Goal: Transaction & Acquisition: Purchase product/service

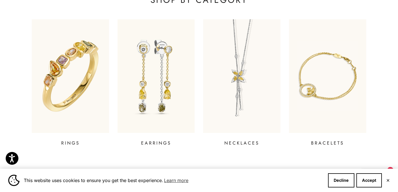
scroll to position [215, 0]
click at [85, 121] on img at bounding box center [70, 76] width 93 height 136
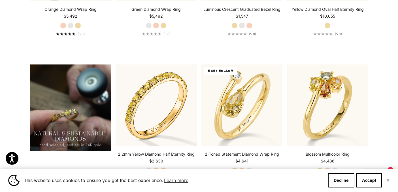
scroll to position [389, 0]
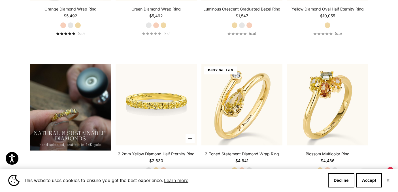
click at [142, 100] on img at bounding box center [156, 104] width 81 height 81
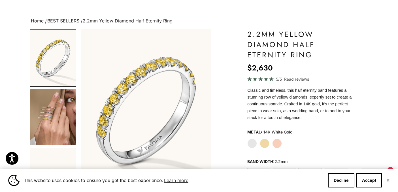
scroll to position [28, 0]
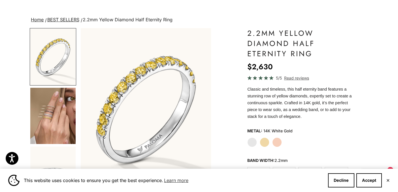
click at [253, 141] on label "White Gold" at bounding box center [252, 142] width 10 height 10
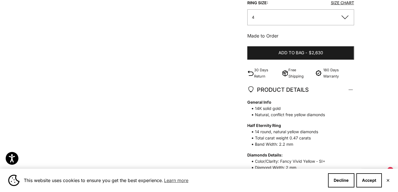
scroll to position [250, 0]
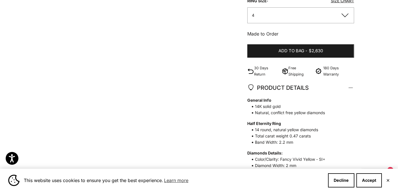
click at [260, 70] on p "30 Days Return" at bounding box center [267, 71] width 26 height 12
click at [252, 71] on img at bounding box center [250, 71] width 7 height 7
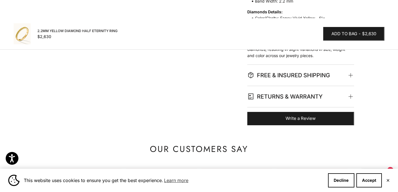
scroll to position [392, 0]
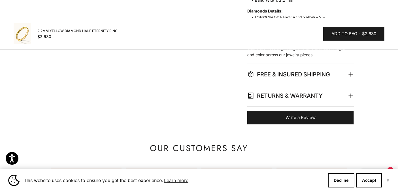
click at [352, 93] on span "RETURNS & WARRANTY" at bounding box center [299, 95] width 105 height 21
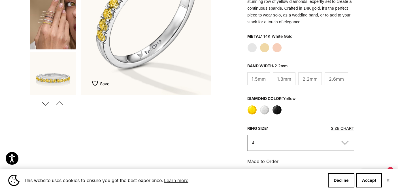
scroll to position [122, 0]
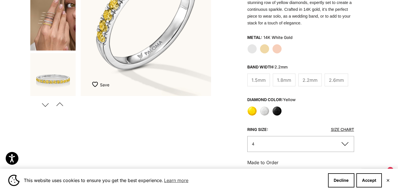
click at [52, 25] on img "Go to item 4" at bounding box center [52, 22] width 45 height 56
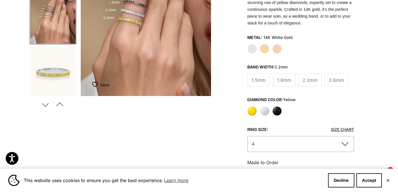
scroll to position [0, 0]
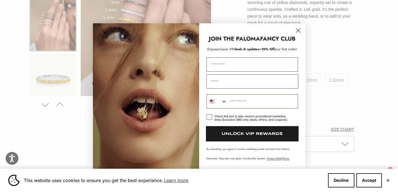
click at [299, 29] on circle "Close dialog" at bounding box center [297, 30] width 9 height 9
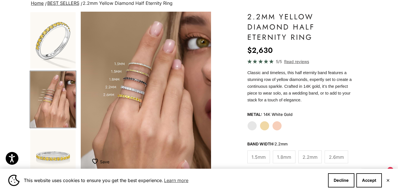
scroll to position [45, 0]
